Goal: Transaction & Acquisition: Book appointment/travel/reservation

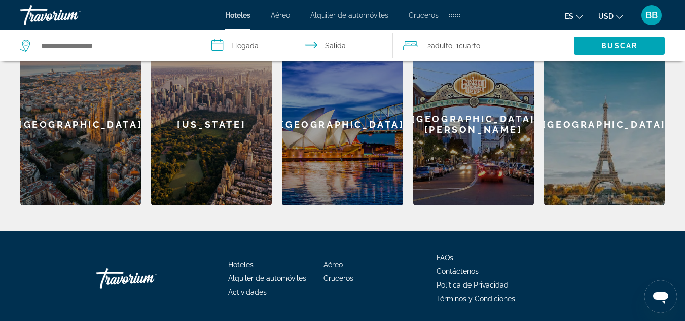
scroll to position [369, 0]
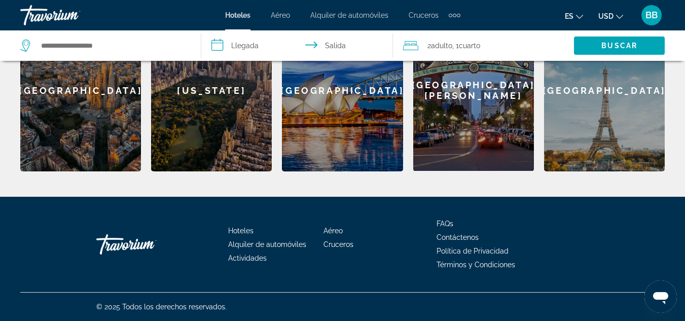
click at [634, 120] on div "[GEOGRAPHIC_DATA]" at bounding box center [604, 90] width 121 height 162
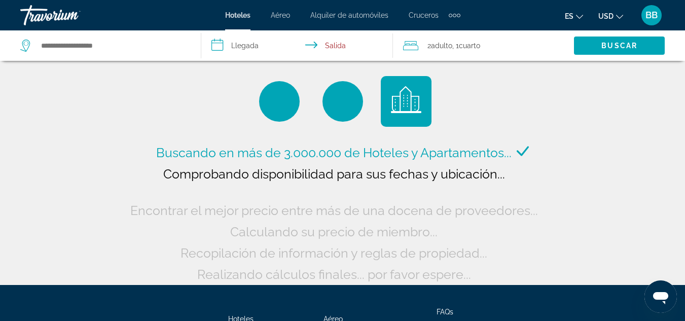
click at [249, 46] on input "**********" at bounding box center [298, 46] width 195 height 33
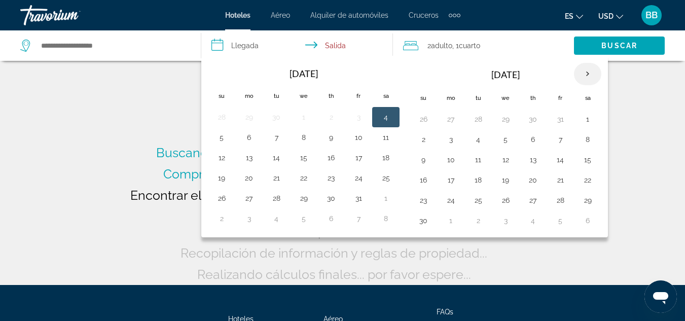
click at [587, 75] on th "Next month" at bounding box center [587, 74] width 27 height 22
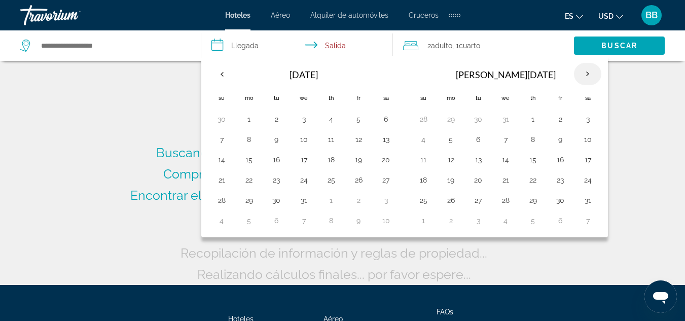
click at [587, 75] on th "Next month" at bounding box center [587, 74] width 27 height 22
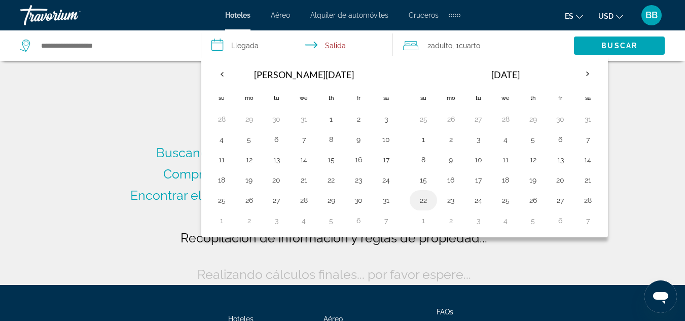
click at [425, 205] on button "22" at bounding box center [424, 200] width 16 height 14
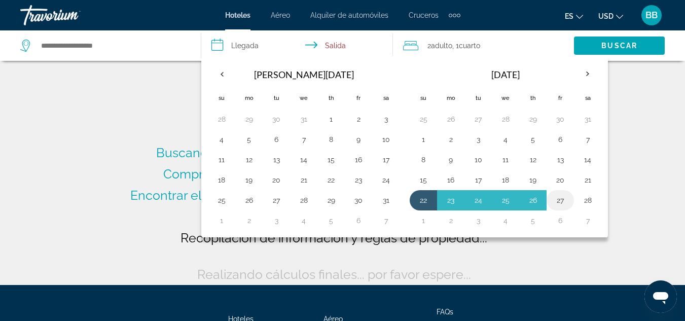
click at [562, 199] on button "27" at bounding box center [561, 200] width 16 height 14
type input "**********"
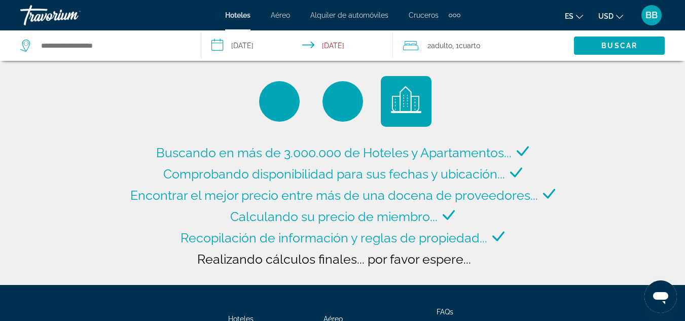
type input "**********"
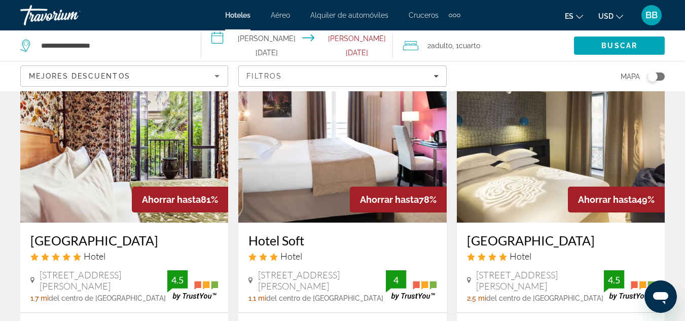
scroll to position [51, 0]
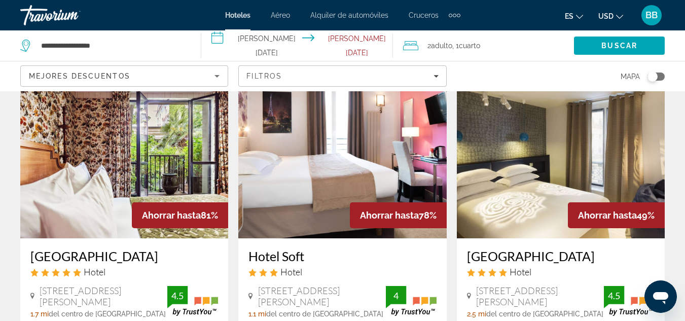
click at [181, 215] on span "Ahorrar hasta" at bounding box center [171, 215] width 59 height 11
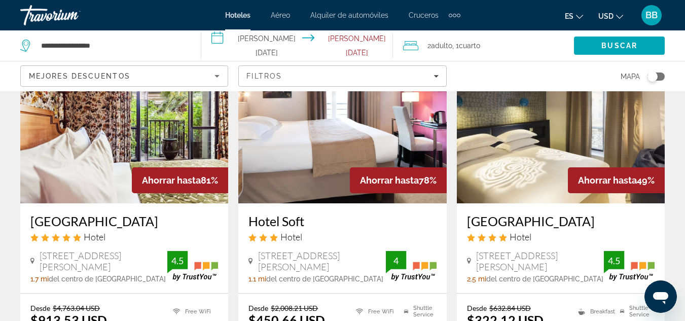
scroll to position [203, 0]
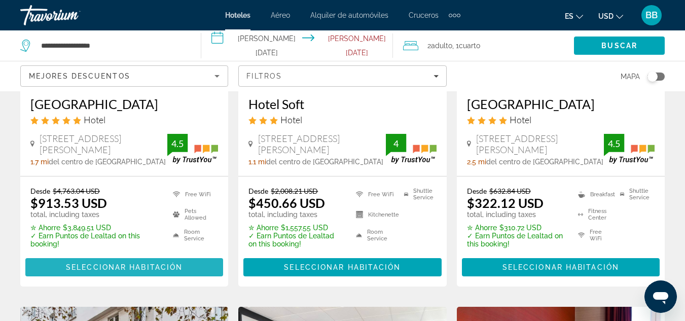
click at [110, 265] on span "Seleccionar habitación" at bounding box center [124, 267] width 117 height 8
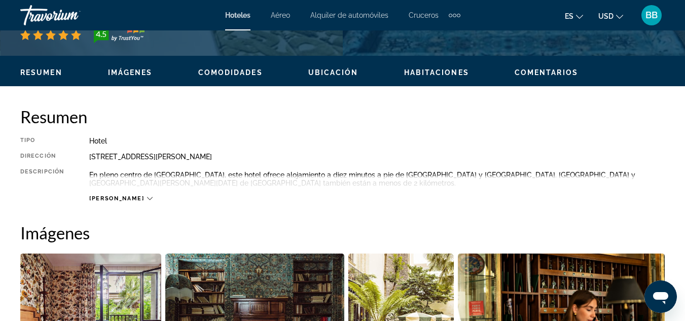
scroll to position [507, 0]
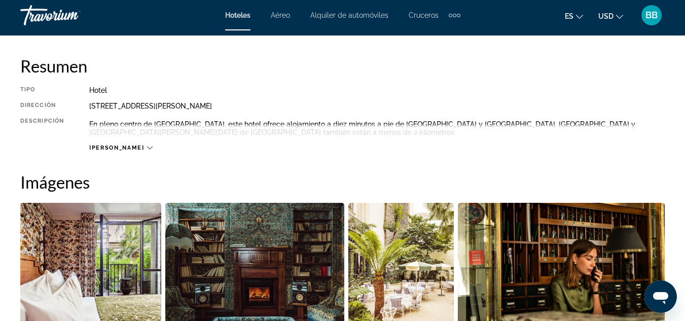
click at [147, 146] on icon "Main content" at bounding box center [150, 148] width 6 height 6
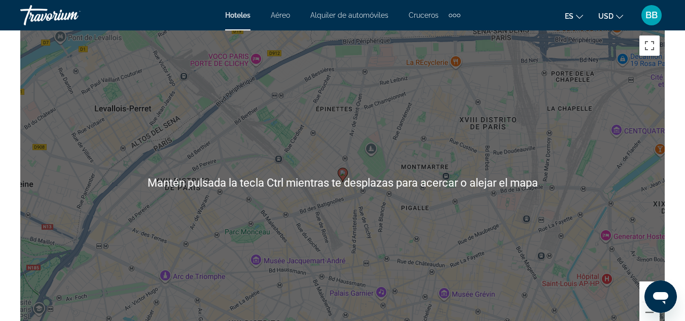
scroll to position [1167, 0]
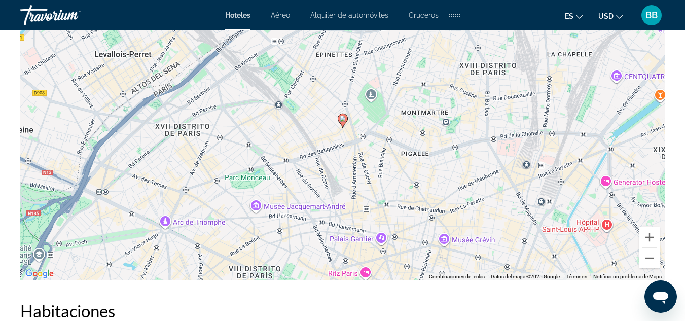
click at [339, 122] on icon "Main content" at bounding box center [343, 121] width 10 height 14
click at [340, 122] on icon "Main content" at bounding box center [342, 120] width 9 height 13
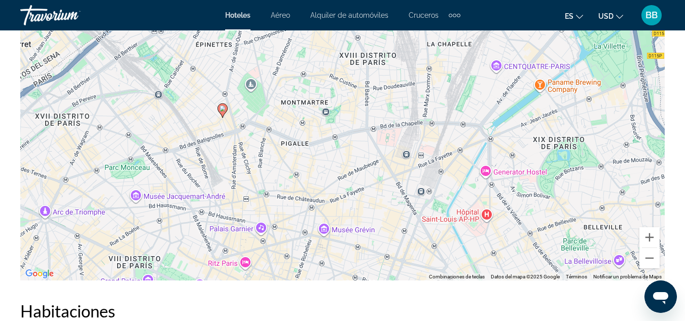
drag, startPoint x: 447, startPoint y: 139, endPoint x: 325, endPoint y: 129, distance: 122.7
click at [325, 129] on div "Para activar la función de arrastre con el teclado, pulsa Alt + Intro. Cuando h…" at bounding box center [342, 128] width 645 height 304
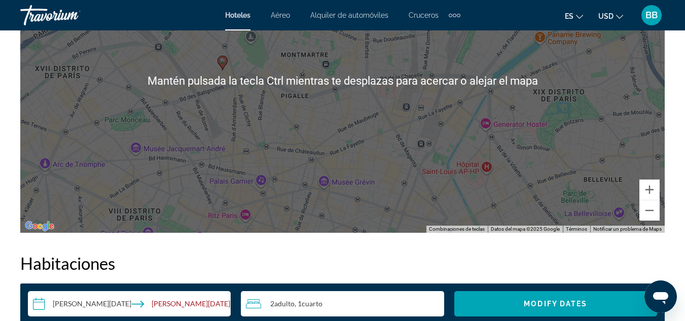
scroll to position [1218, 0]
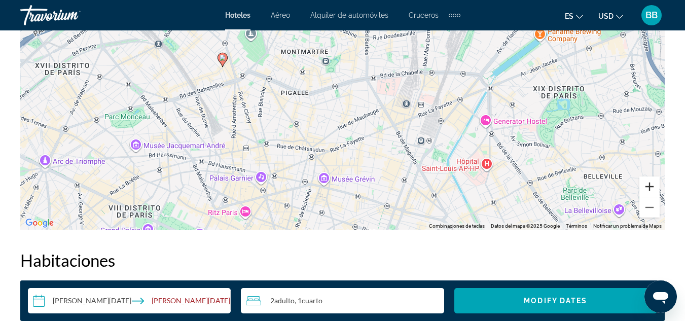
click at [650, 183] on button "Ampliar" at bounding box center [650, 187] width 20 height 20
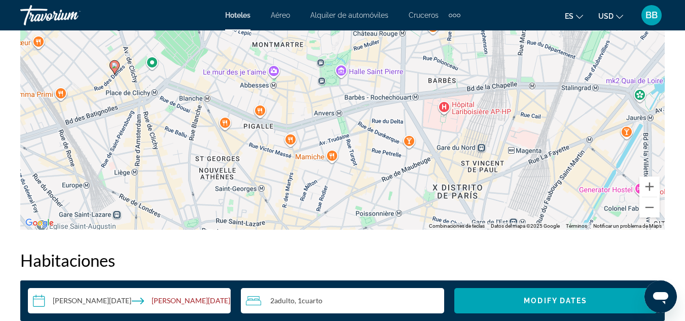
drag, startPoint x: 162, startPoint y: 112, endPoint x: 176, endPoint y: 130, distance: 22.5
click at [176, 130] on div "Para activar la función de arrastre con el teclado, pulsa Alt + Intro. Cuando h…" at bounding box center [342, 77] width 645 height 304
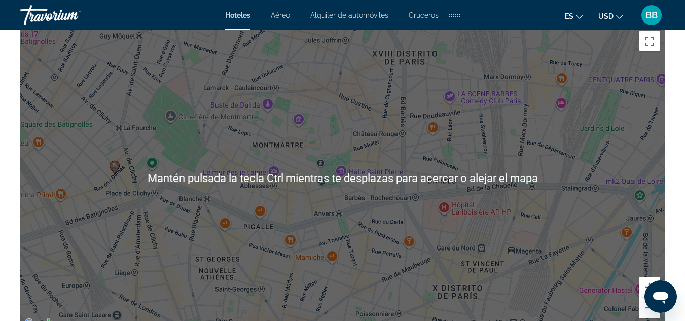
scroll to position [1116, 0]
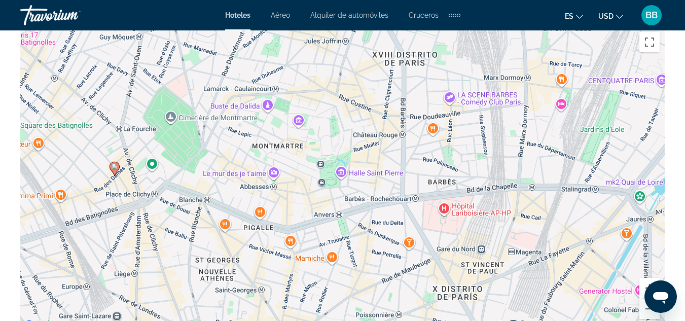
click at [562, 181] on div "Para activar la función de arrastre con el teclado, pulsa Alt + Intro. Cuando h…" at bounding box center [342, 179] width 645 height 304
click at [386, 177] on div "Para activar la función de arrastre con el teclado, pulsa Alt + Intro. Cuando h…" at bounding box center [342, 179] width 645 height 304
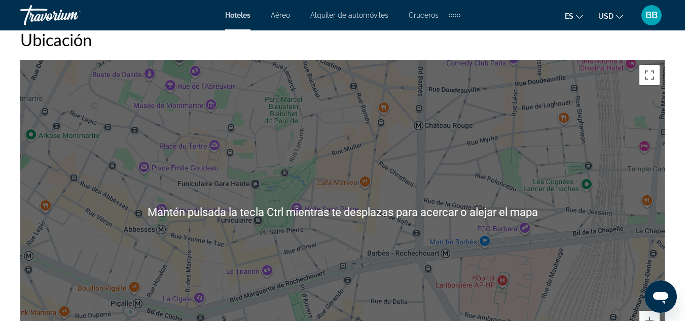
scroll to position [1066, 0]
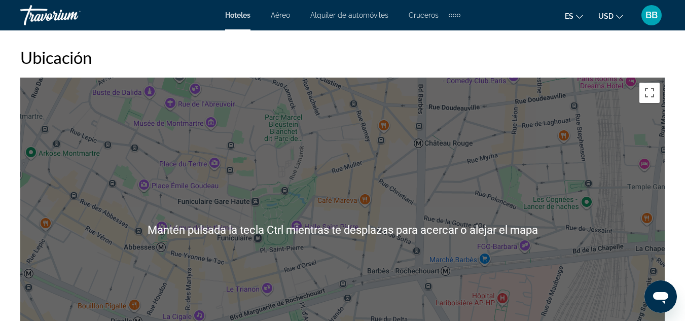
click at [252, 192] on div "Para activar la función de arrastre con el teclado, pulsa Alt + Intro. Cuando h…" at bounding box center [342, 230] width 645 height 304
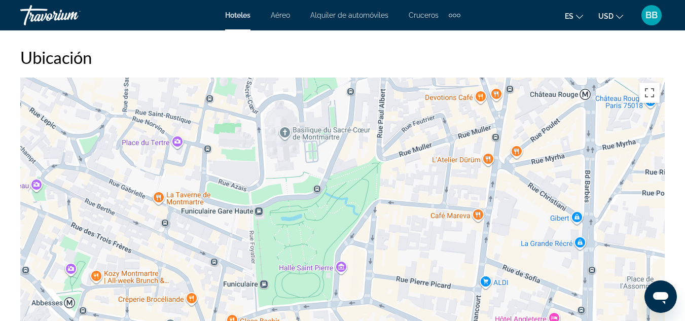
click at [252, 192] on div "Para activar la función de arrastre con el teclado, pulsa Alt + Intro. Cuando h…" at bounding box center [342, 230] width 645 height 304
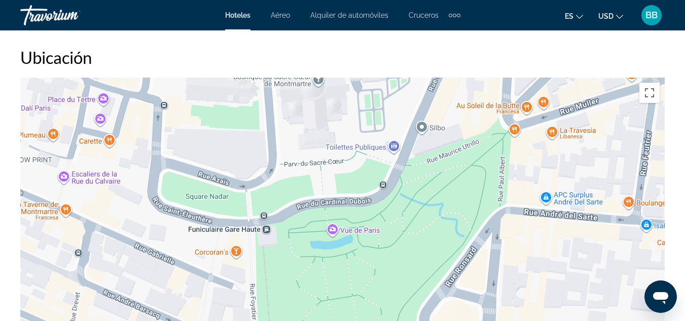
click at [252, 192] on div "Para activar la función de arrastre con el teclado, pulsa Alt + Intro. Cuando h…" at bounding box center [342, 230] width 645 height 304
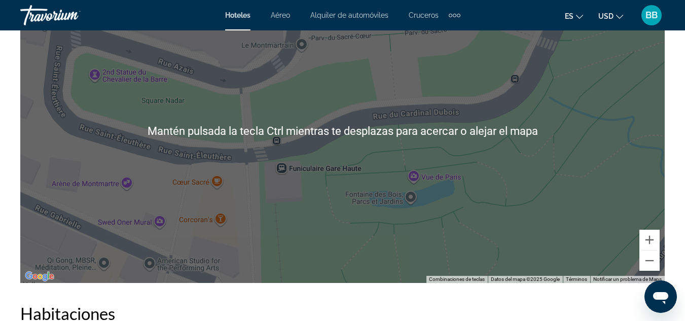
scroll to position [1167, 0]
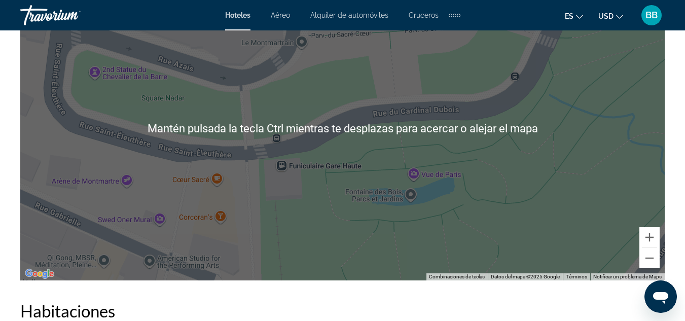
click at [252, 192] on div "Para activar la función de arrastre con el teclado, pulsa Alt + Intro. Cuando h…" at bounding box center [342, 128] width 645 height 304
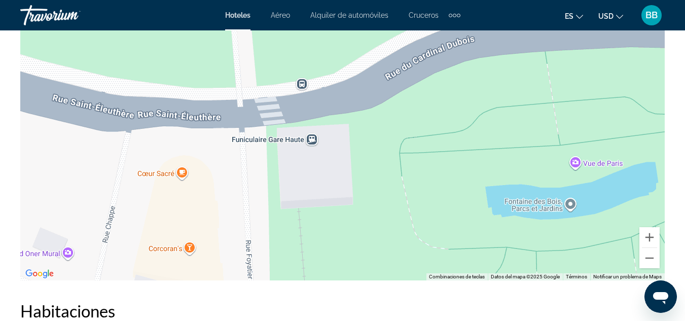
click at [252, 192] on div "Para activar la función de arrastre con el teclado, pulsa Alt + Intro. Cuando h…" at bounding box center [342, 128] width 645 height 304
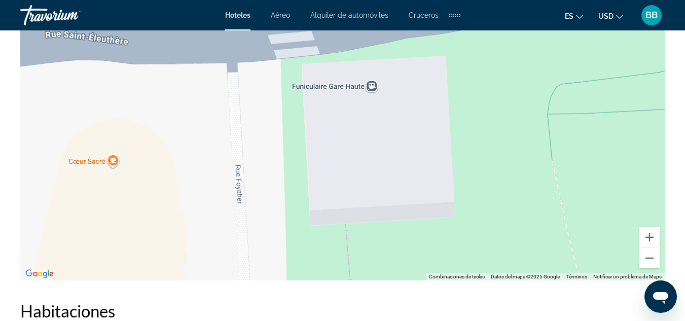
click at [252, 192] on div "Para activar la función de arrastre con el teclado, pulsa Alt + Intro. Cuando h…" at bounding box center [342, 128] width 645 height 304
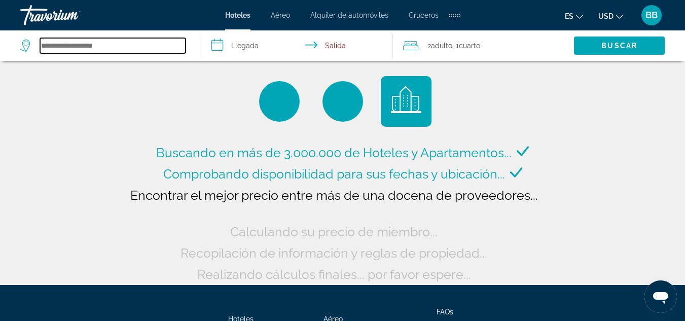
click at [73, 45] on input "Search hotel destination" at bounding box center [113, 45] width 146 height 15
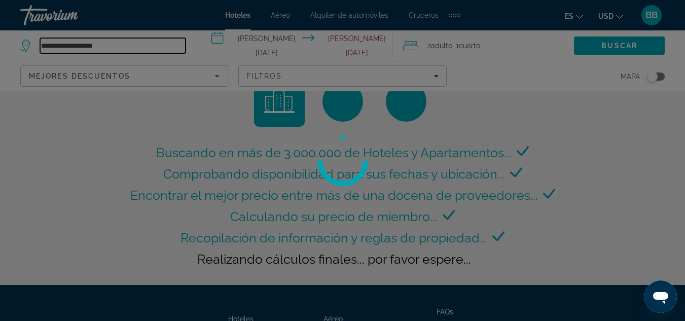
type input "**********"
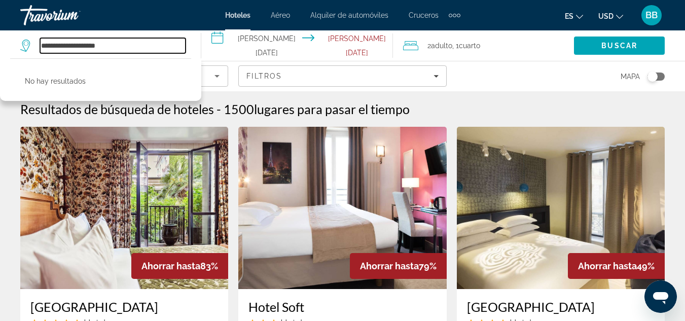
drag, startPoint x: 114, startPoint y: 39, endPoint x: 7, endPoint y: 55, distance: 107.9
click at [7, 55] on app-destination-search "**********" at bounding box center [100, 45] width 201 height 30
click at [82, 46] on input "*******" at bounding box center [113, 45] width 146 height 15
type input "*"
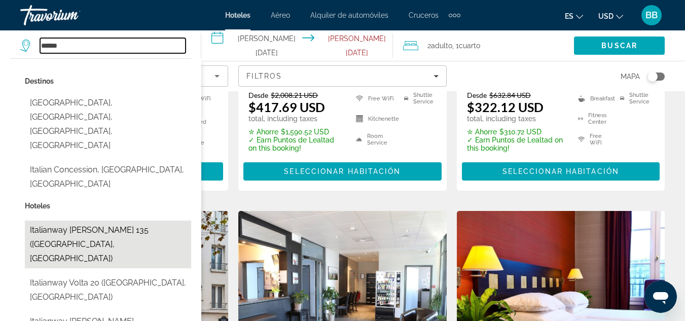
scroll to position [304, 0]
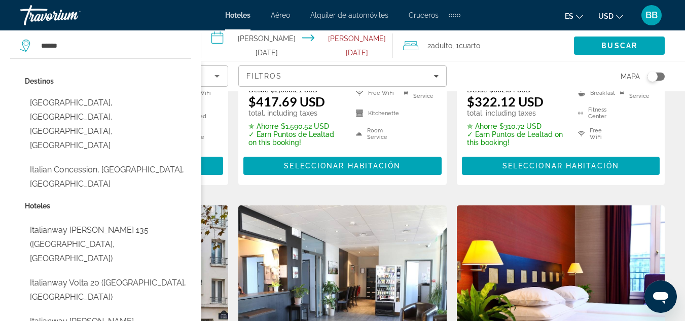
click at [177, 101] on button "[GEOGRAPHIC_DATA], [GEOGRAPHIC_DATA], [GEOGRAPHIC_DATA], [GEOGRAPHIC_DATA]" at bounding box center [108, 124] width 166 height 62
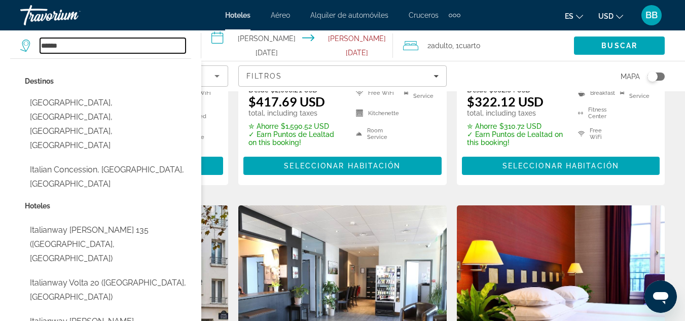
type input "**********"
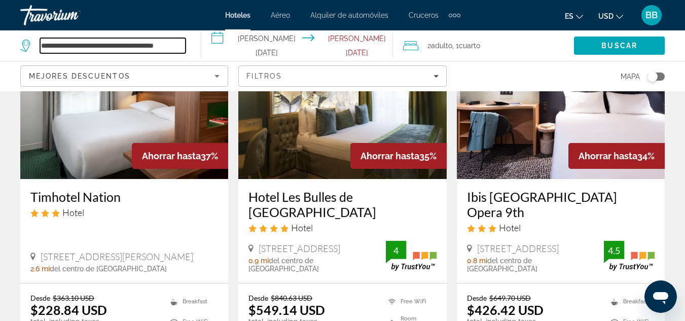
scroll to position [1329, 0]
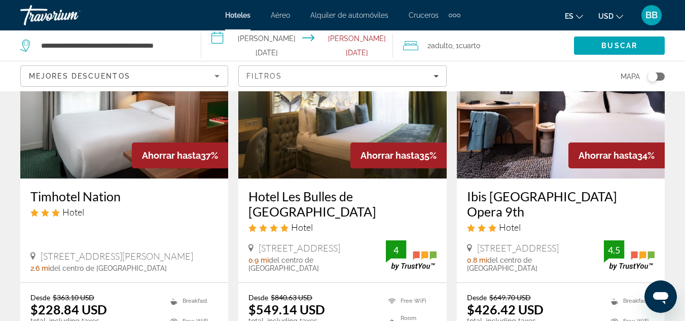
click at [277, 189] on div "Hotel Les Bulles de [GEOGRAPHIC_DATA] Hotel" at bounding box center [343, 215] width 188 height 52
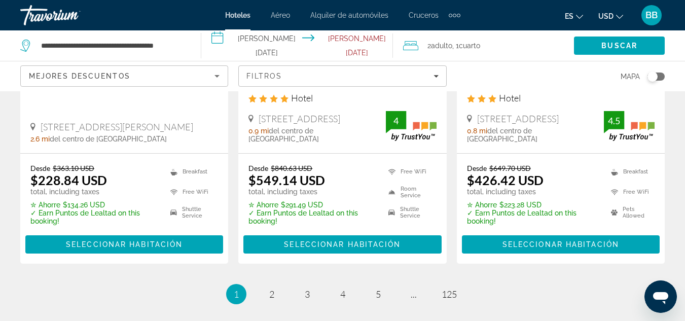
scroll to position [1481, 0]
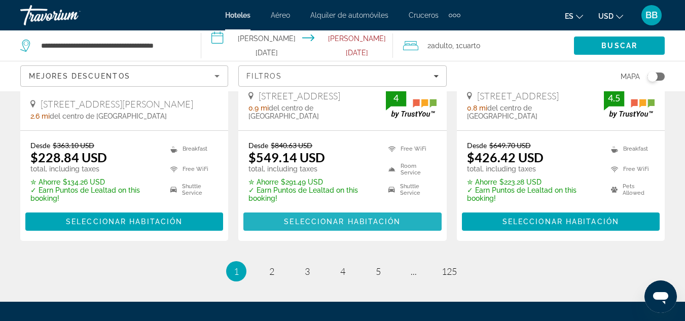
click at [308, 218] on span "Seleccionar habitación" at bounding box center [342, 222] width 117 height 8
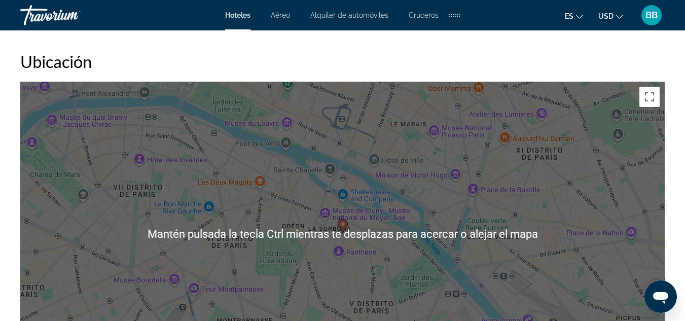
scroll to position [1167, 0]
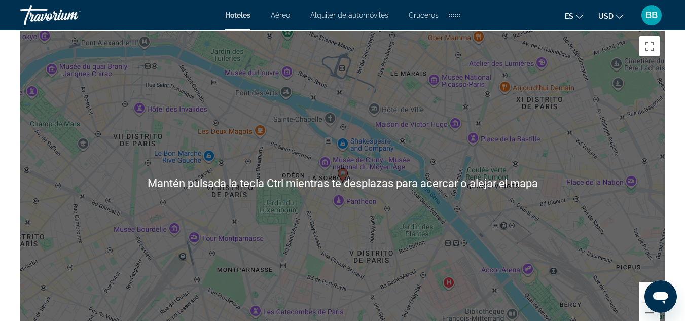
click at [315, 219] on div "Para activar la función de arrastre con el teclado, pulsa Alt + Intro. Cuando h…" at bounding box center [342, 183] width 645 height 304
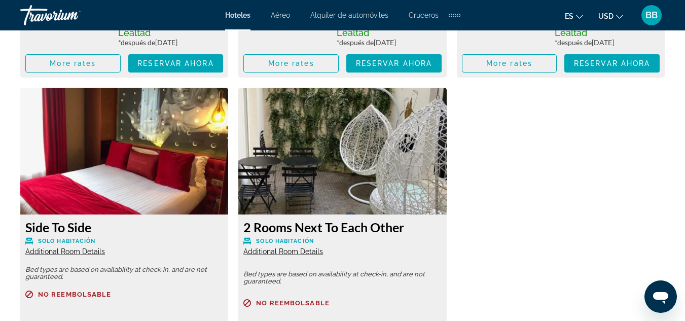
scroll to position [2283, 0]
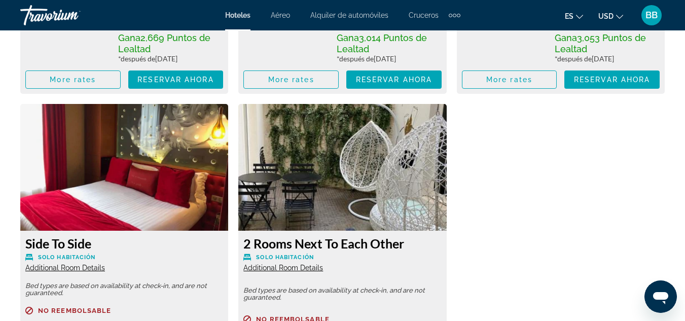
click at [86, 259] on span "Solo habitación" at bounding box center [67, 257] width 58 height 7
click at [88, 270] on span "Additional Room Details" at bounding box center [65, 268] width 80 height 8
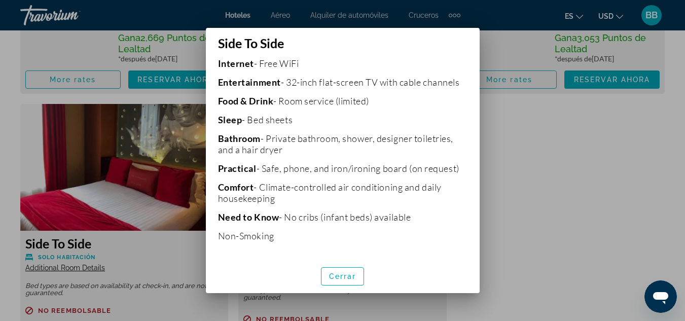
scroll to position [278, 0]
click at [348, 279] on span "Cerrar" at bounding box center [342, 276] width 27 height 8
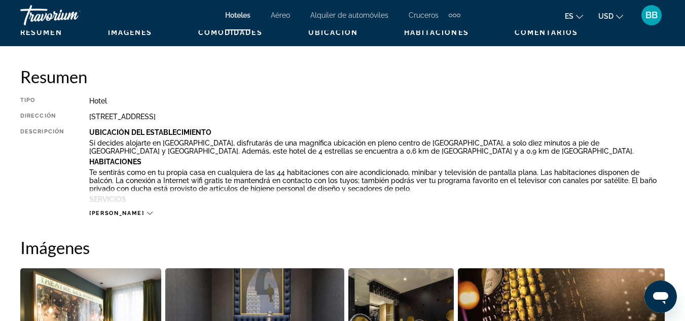
scroll to position [507, 0]
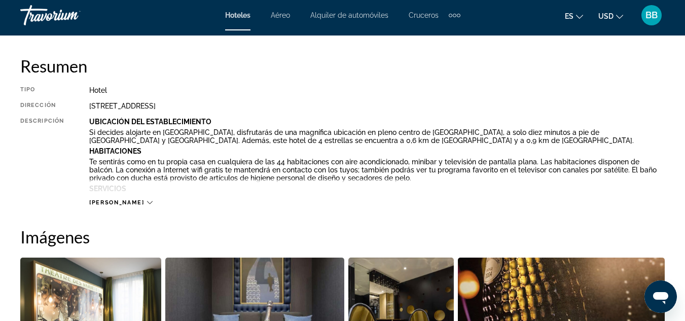
click at [147, 202] on icon "Main content" at bounding box center [150, 203] width 6 height 6
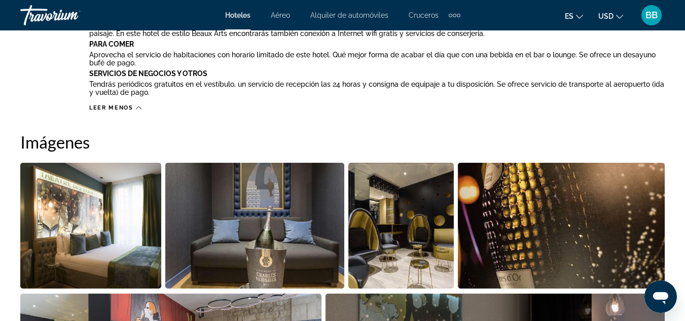
scroll to position [761, 0]
